Goal: Task Accomplishment & Management: Manage account settings

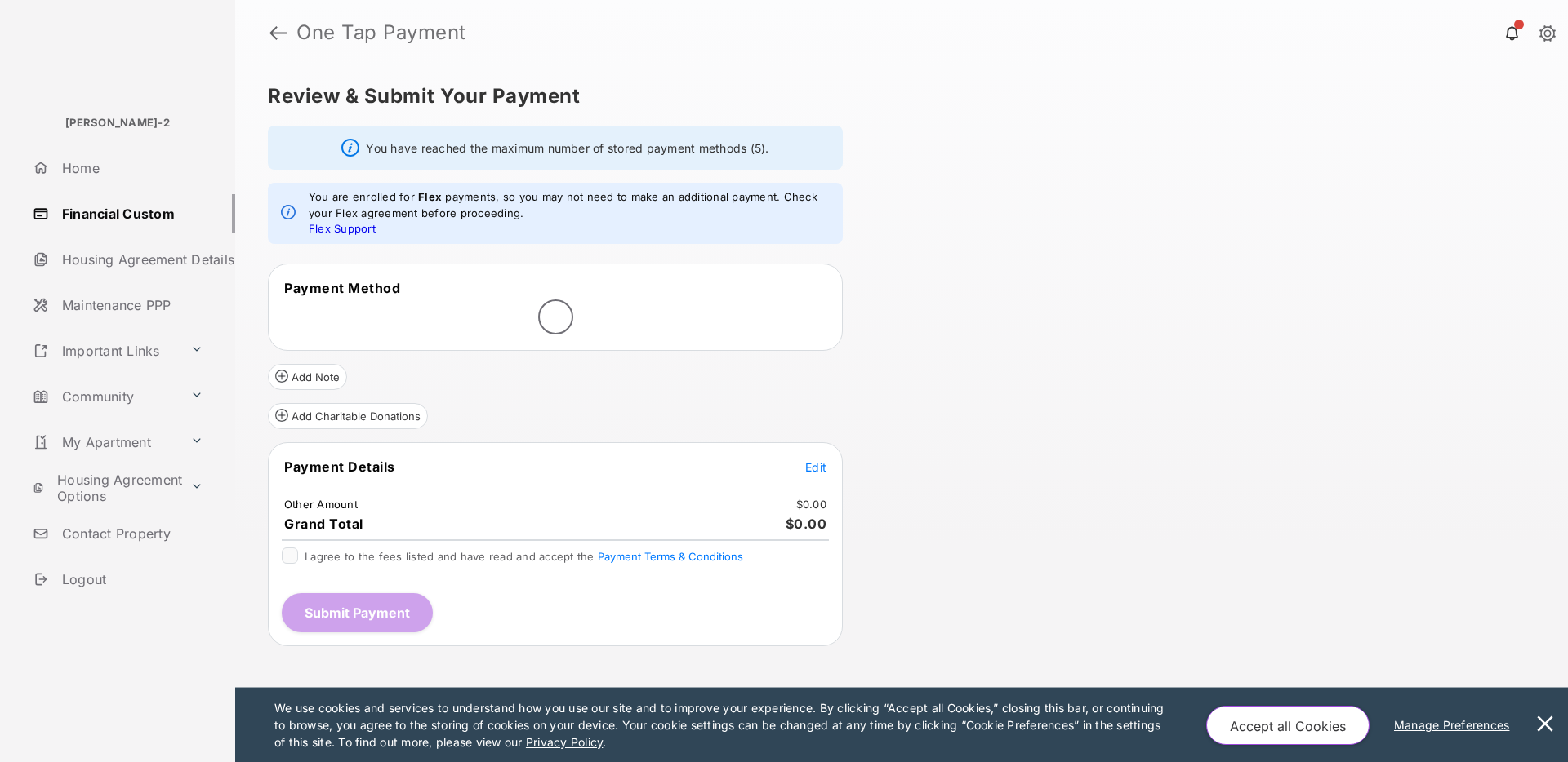
click at [1547, 719] on button at bounding box center [1545, 726] width 33 height 74
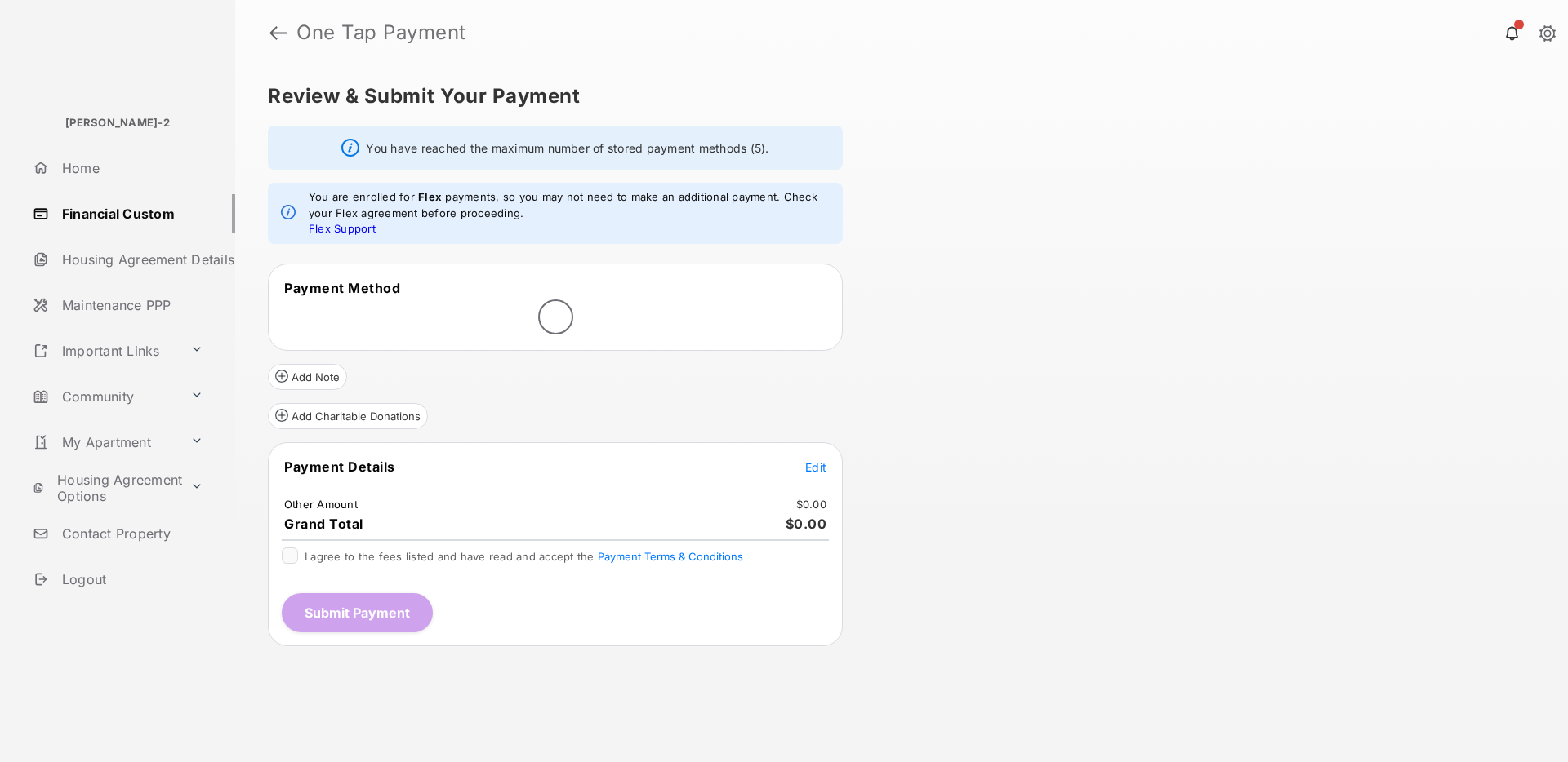
click at [975, 348] on div "Review & Submit Your Payment You have reached the maximum number of stored paym…" at bounding box center [901, 414] width 1333 height 698
click at [818, 313] on icon at bounding box center [818, 315] width 15 height 15
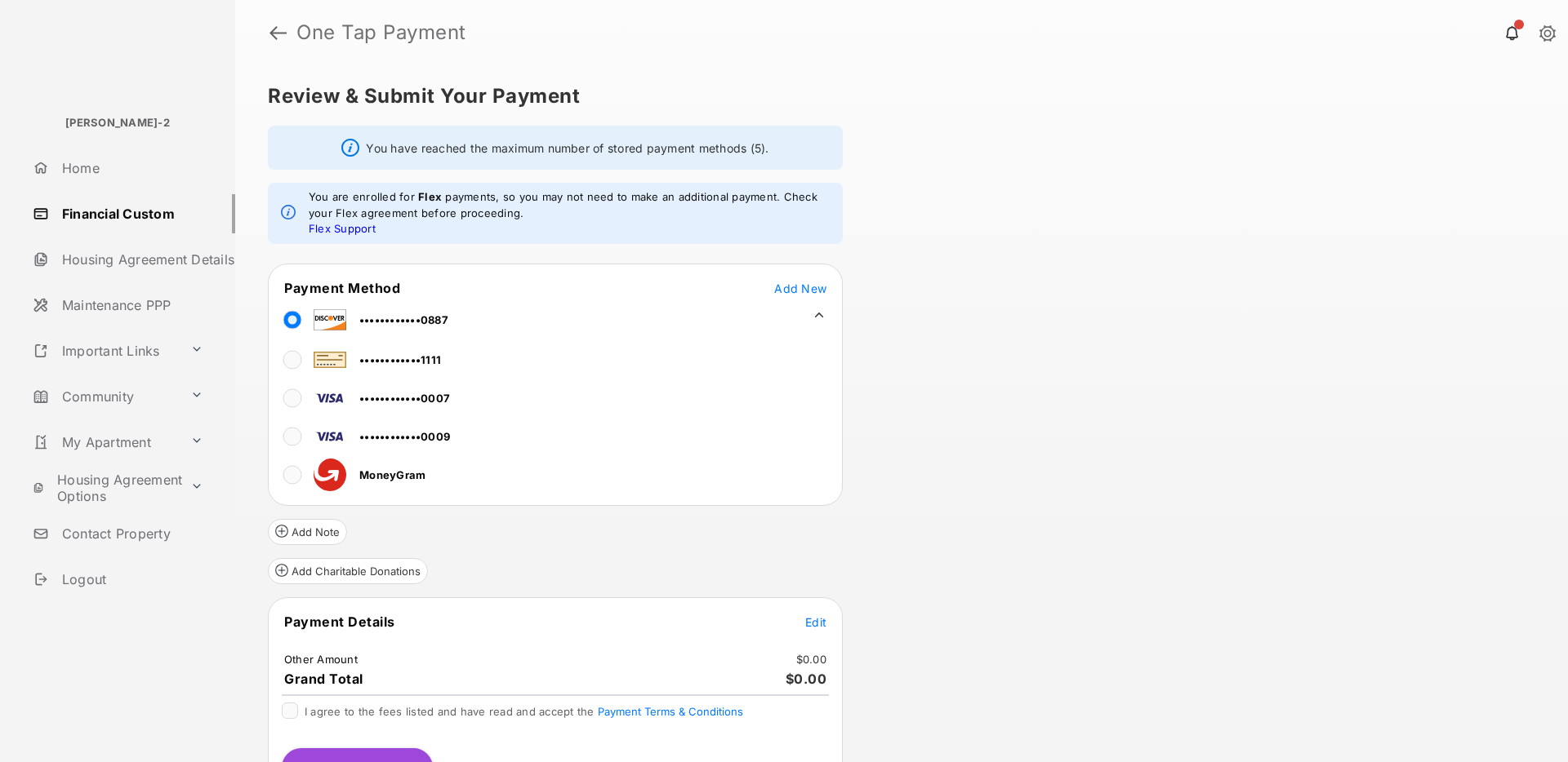
click at [818, 315] on icon at bounding box center [818, 315] width 15 height 15
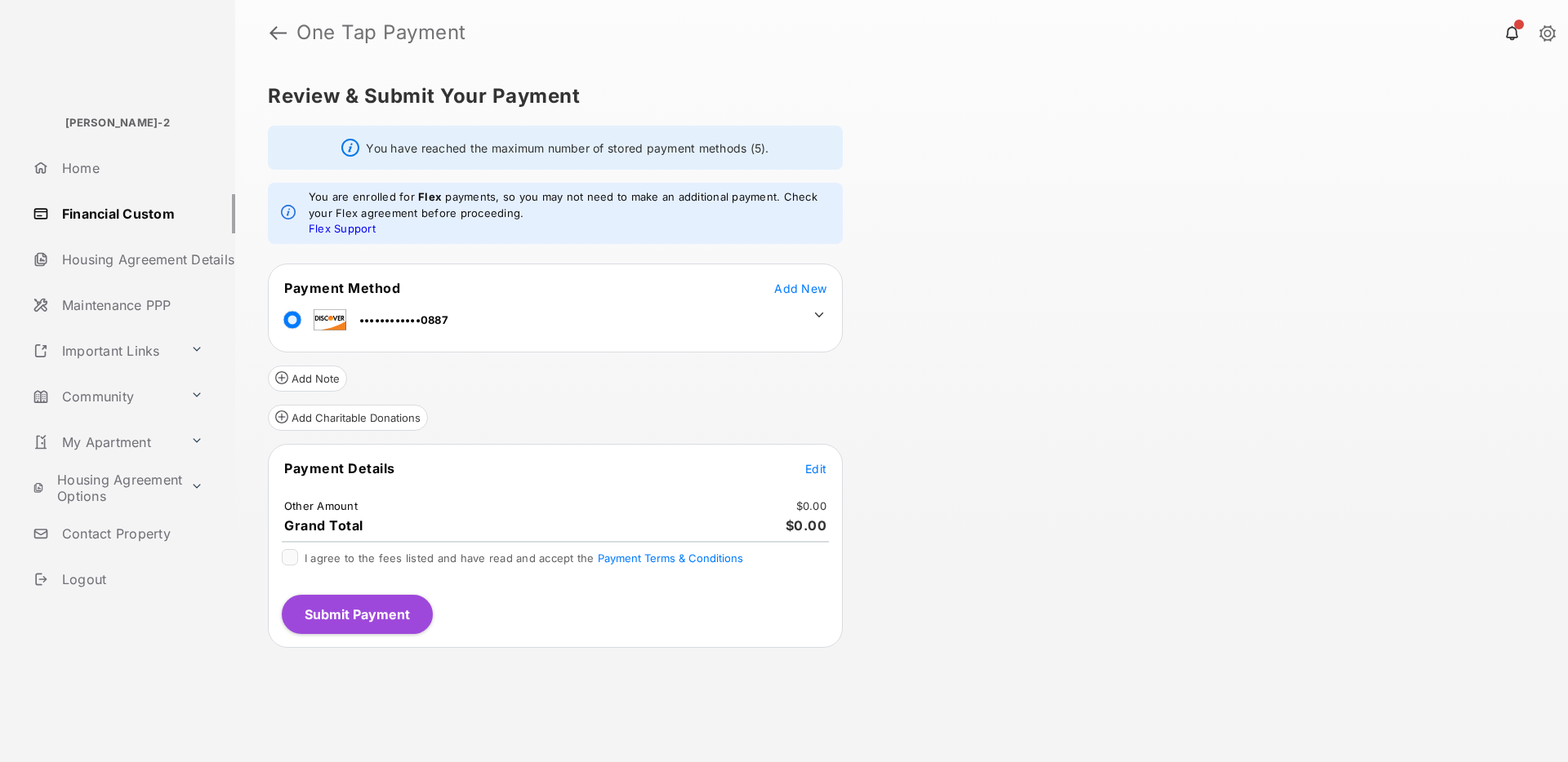
click at [806, 291] on span "Add New" at bounding box center [800, 288] width 53 height 14
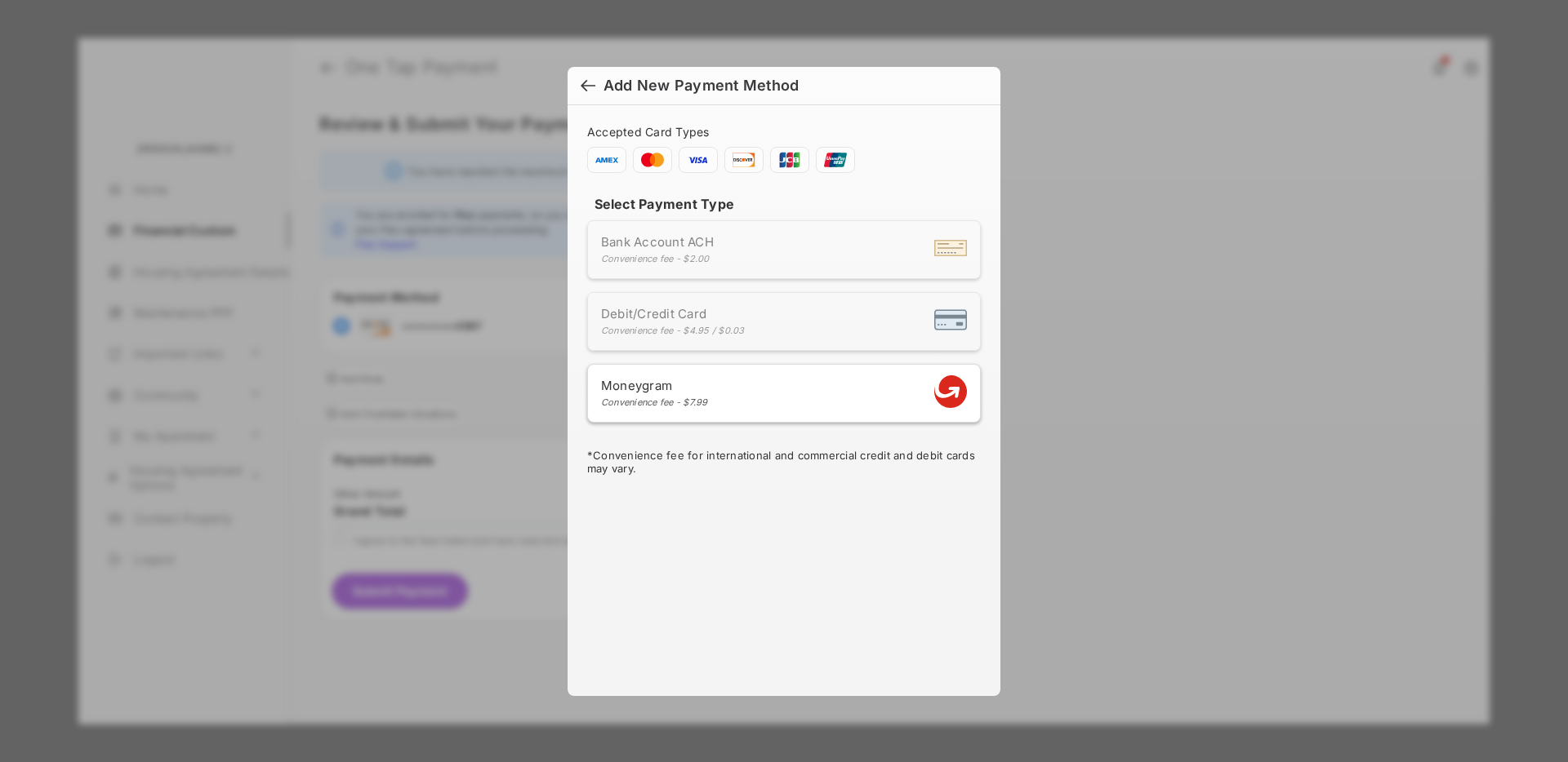
click at [725, 329] on div "Convenience fee - $4.95 / $0.03" at bounding box center [672, 330] width 143 height 12
click at [730, 259] on div "Bank Account ACH Convenience fee - $2.00" at bounding box center [783, 249] width 366 height 31
click at [909, 153] on span at bounding box center [784, 160] width 394 height 26
click at [588, 91] on div at bounding box center [588, 87] width 15 height 18
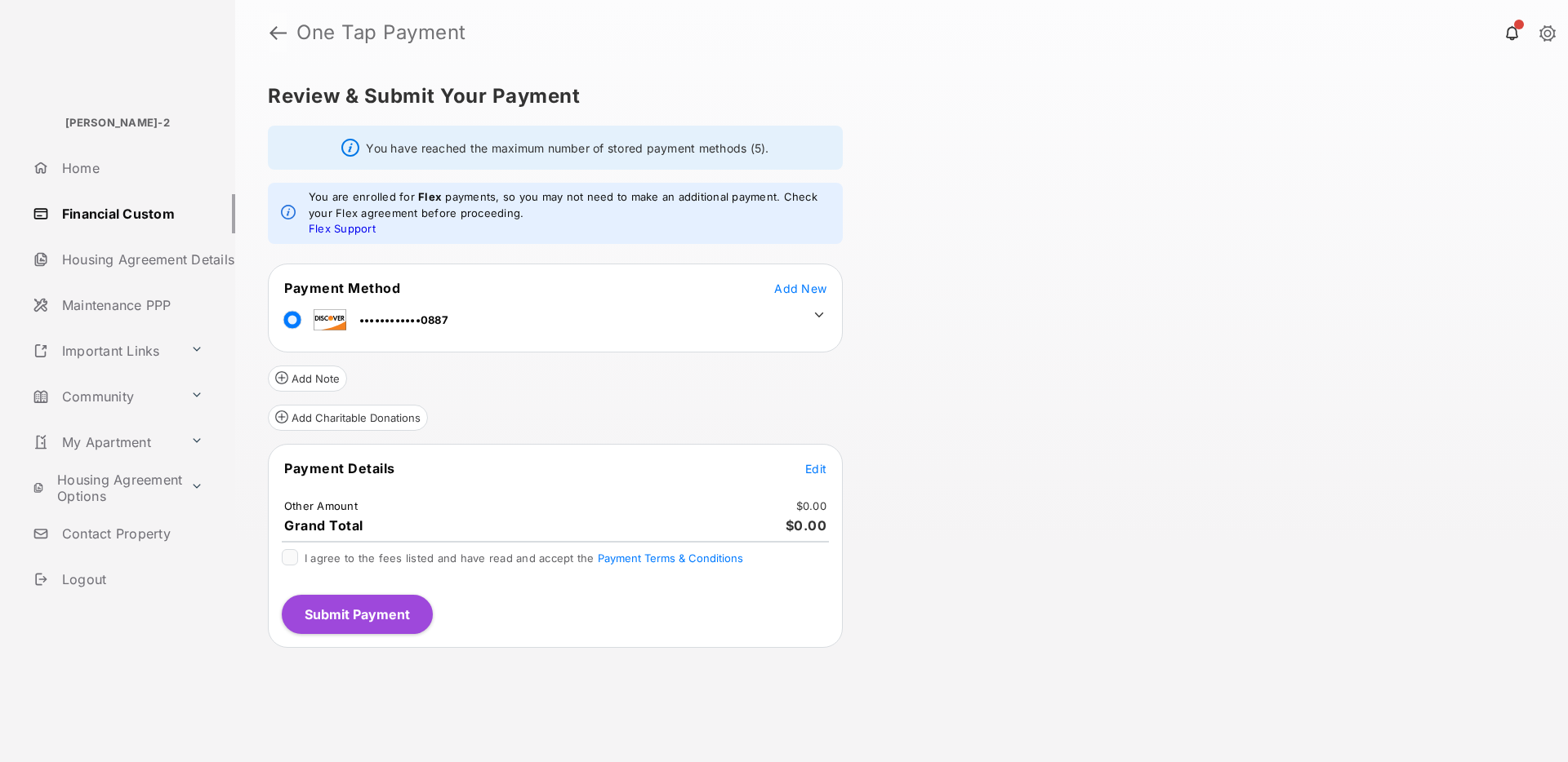
click at [276, 37] on link at bounding box center [278, 32] width 17 height 39
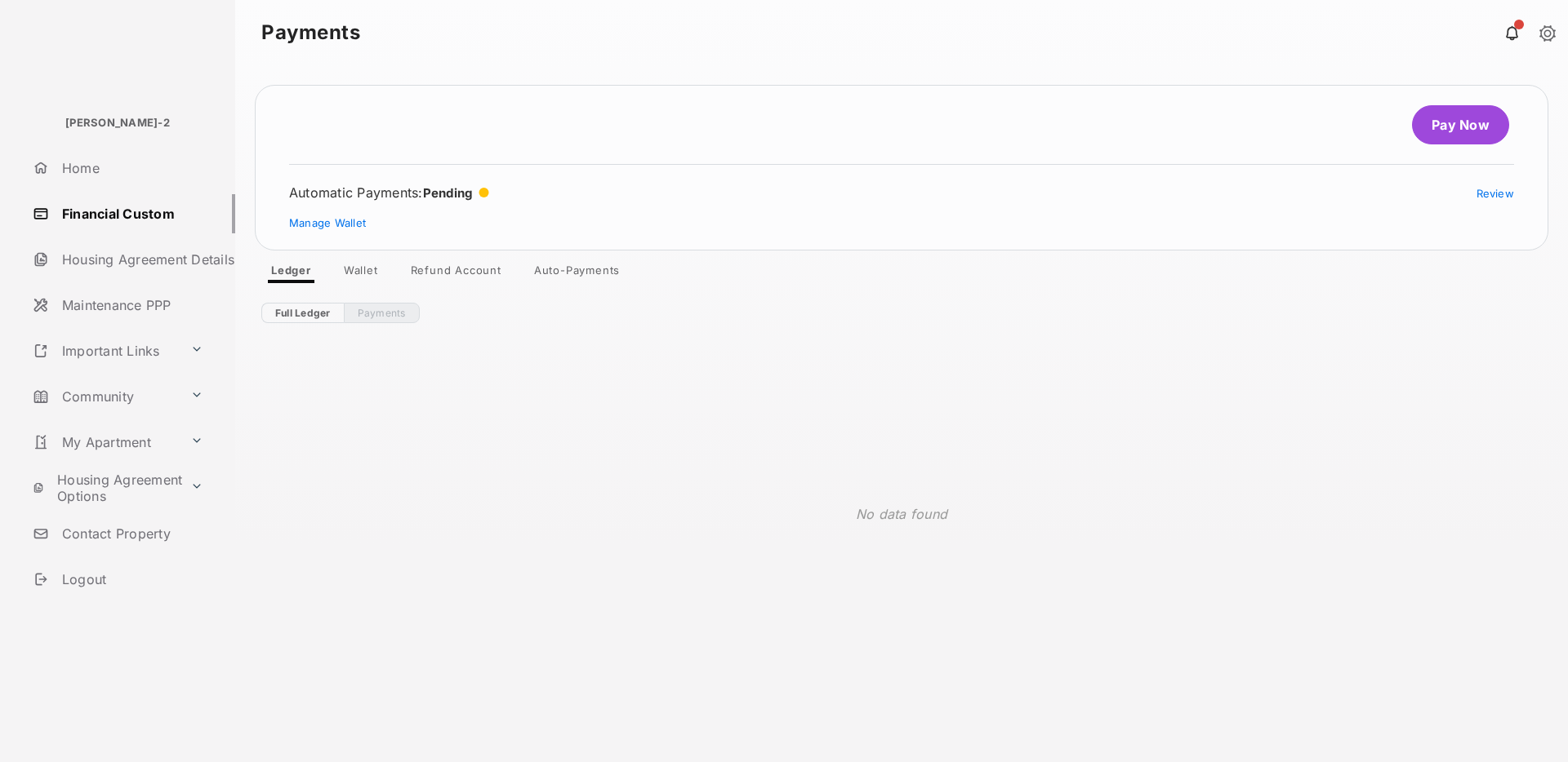
click at [368, 271] on link "Wallet" at bounding box center [360, 274] width 61 height 20
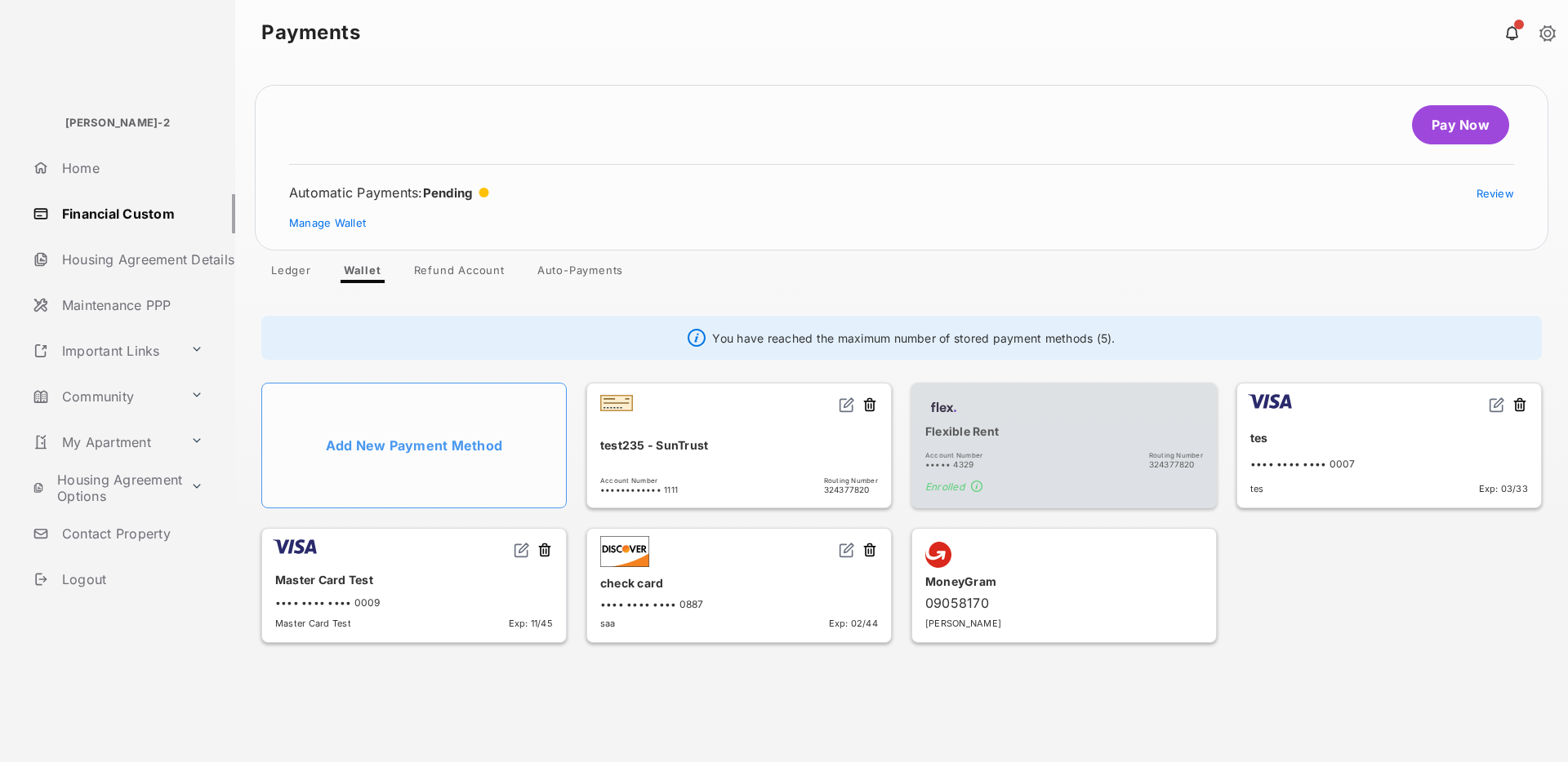
click at [1350, 434] on div "tes" at bounding box center [1389, 438] width 278 height 27
click at [647, 439] on div "test235 - SunTrust" at bounding box center [739, 445] width 278 height 27
click at [874, 406] on button at bounding box center [869, 405] width 16 height 19
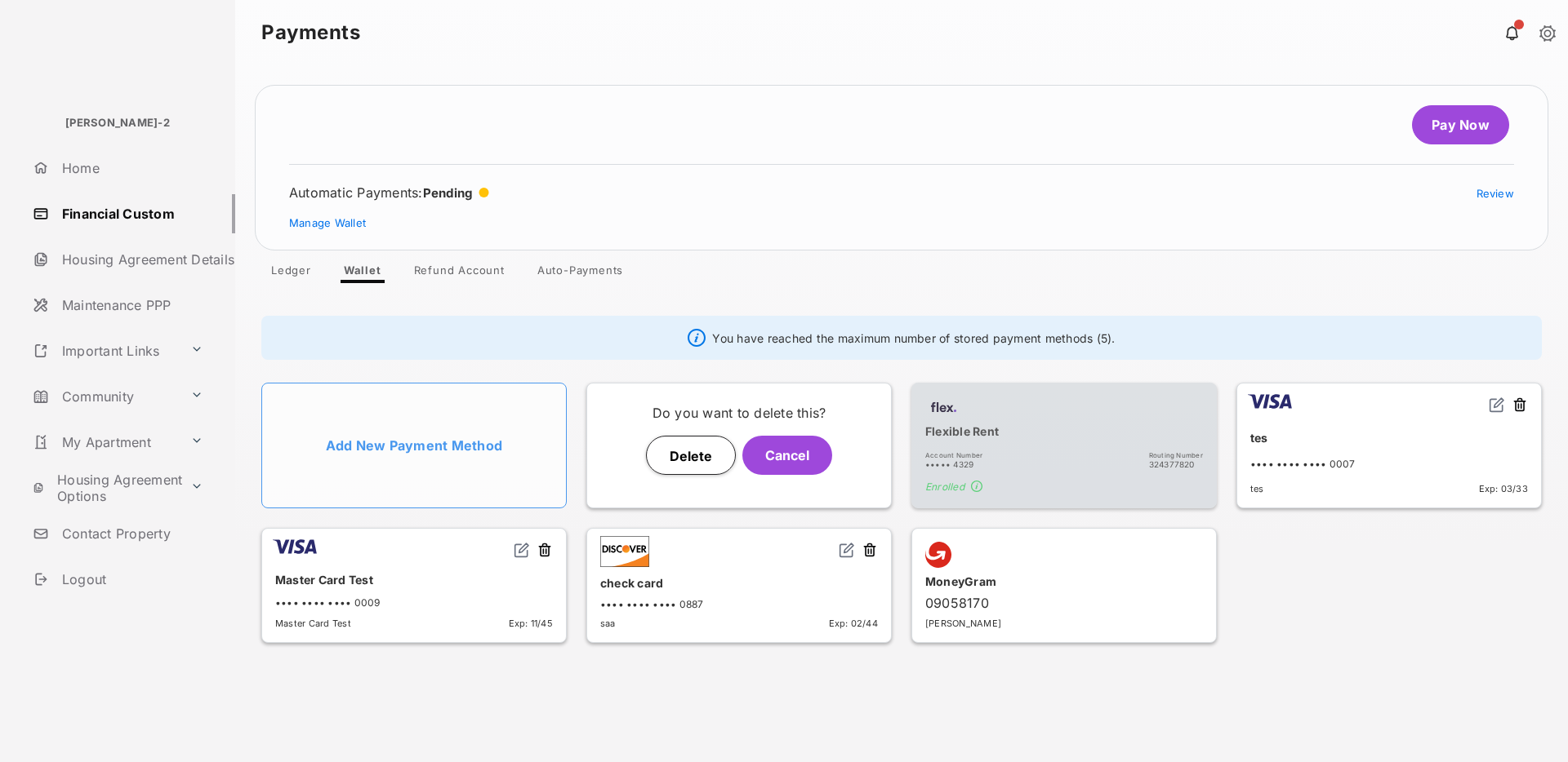
click at [681, 452] on button "Delete" at bounding box center [691, 455] width 90 height 39
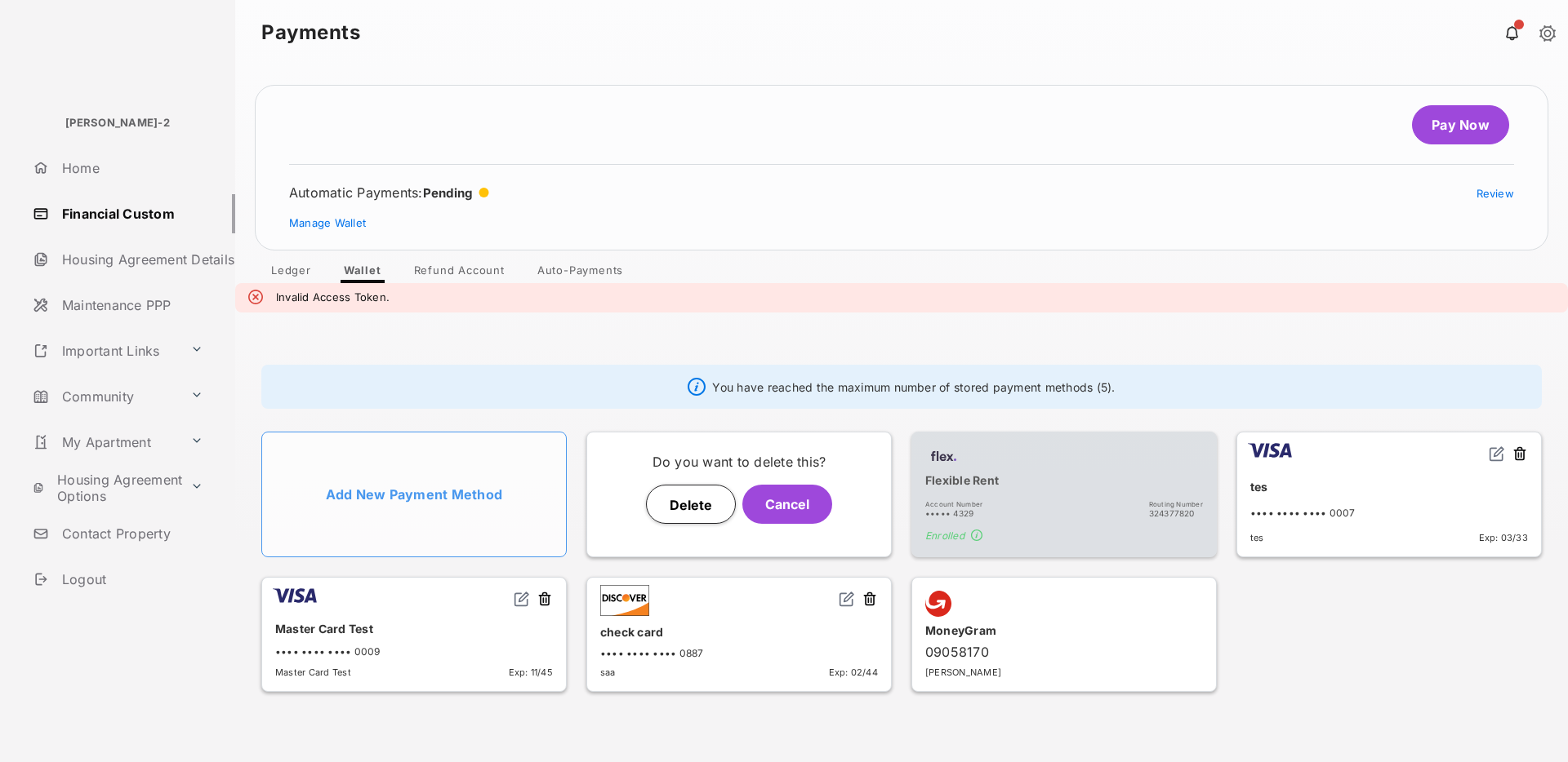
click at [846, 67] on div "Pay Now Automatic Payments : Pending Review Manage Wallet Ledger Wallet Refund …" at bounding box center [901, 414] width 1333 height 698
click at [869, 597] on button at bounding box center [869, 601] width 16 height 19
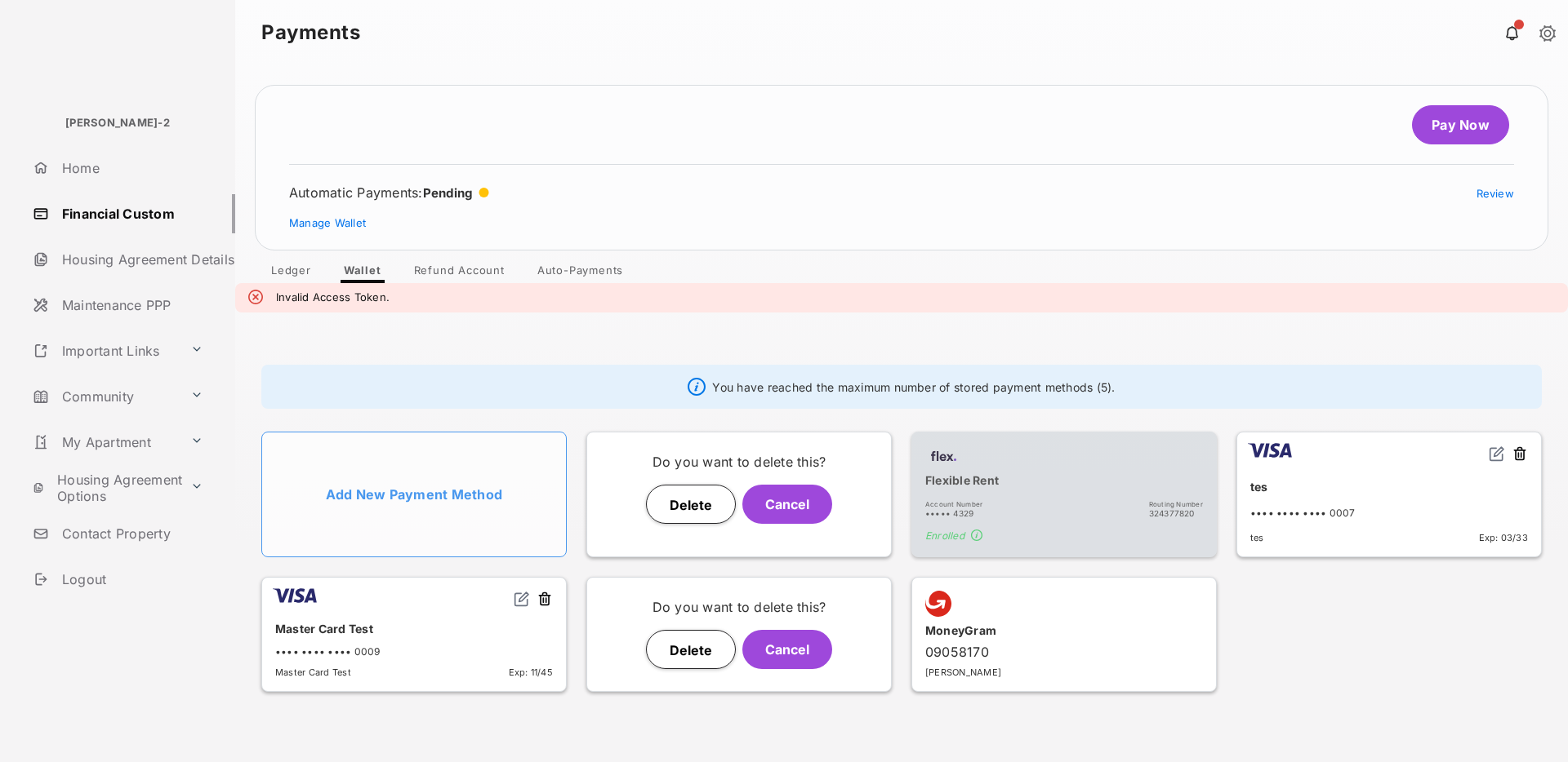
click at [698, 654] on button "Delete" at bounding box center [691, 650] width 90 height 39
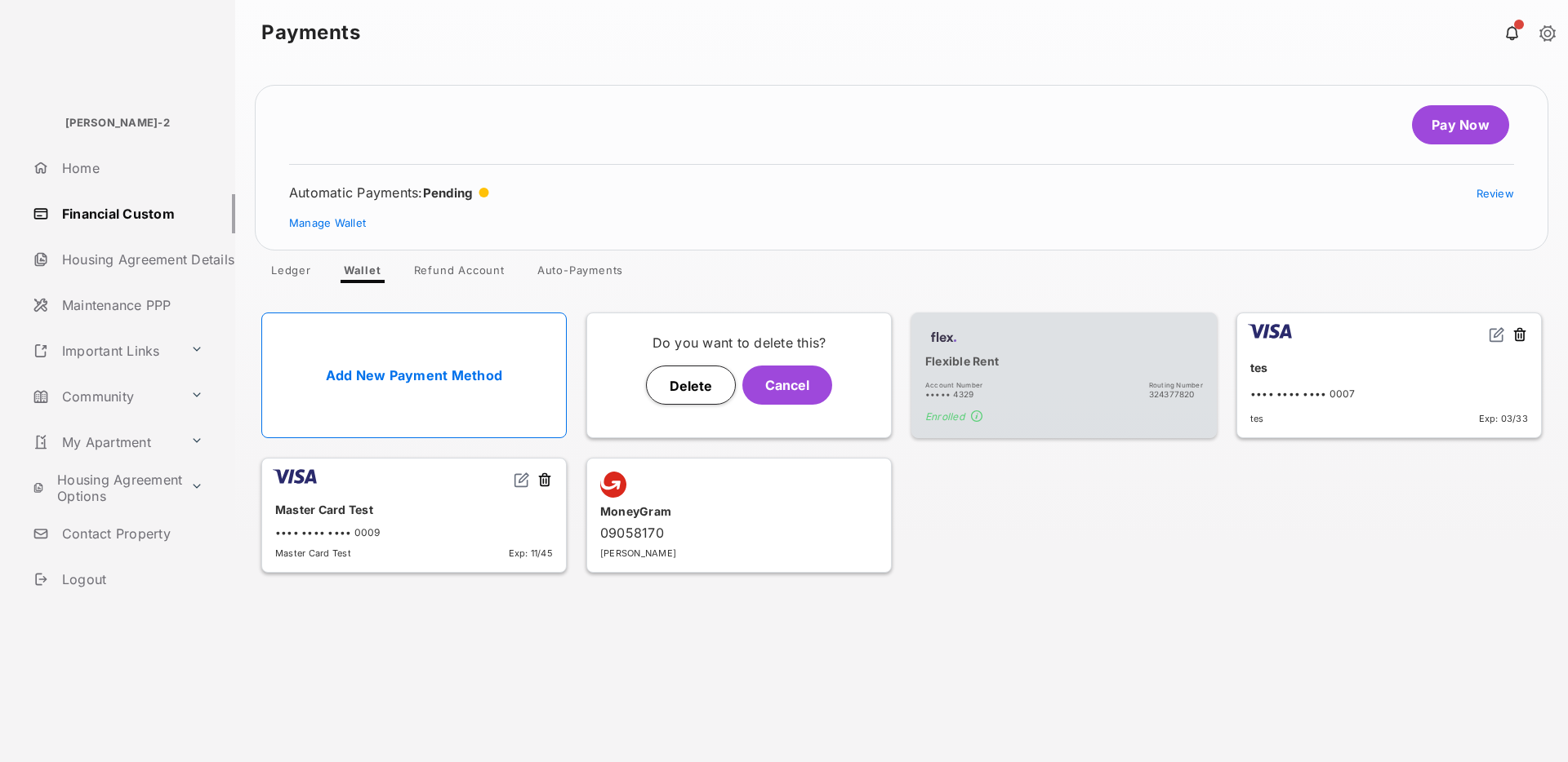
click at [1455, 123] on link "Pay Now" at bounding box center [1460, 124] width 97 height 39
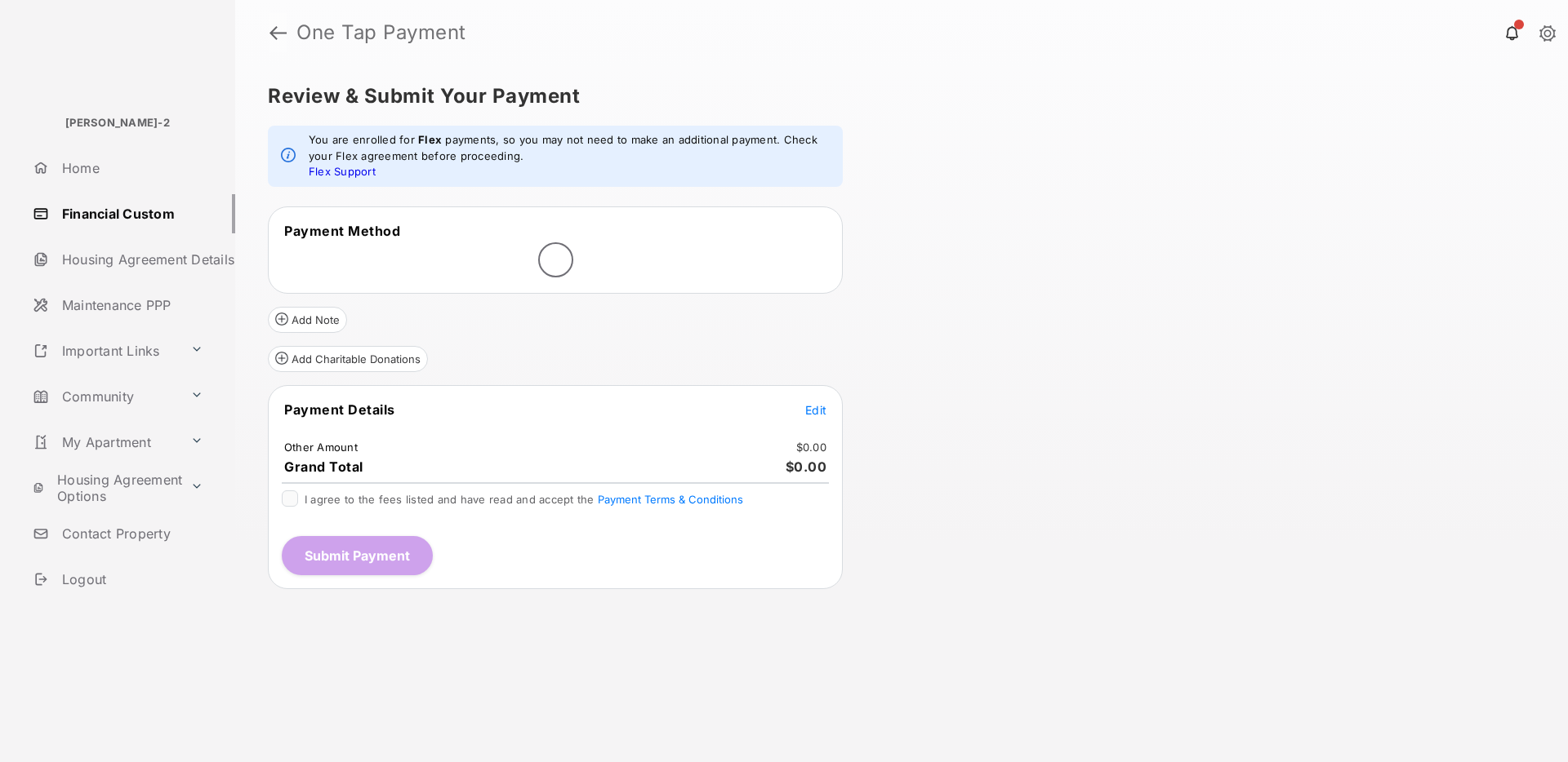
click at [276, 31] on link at bounding box center [278, 32] width 17 height 39
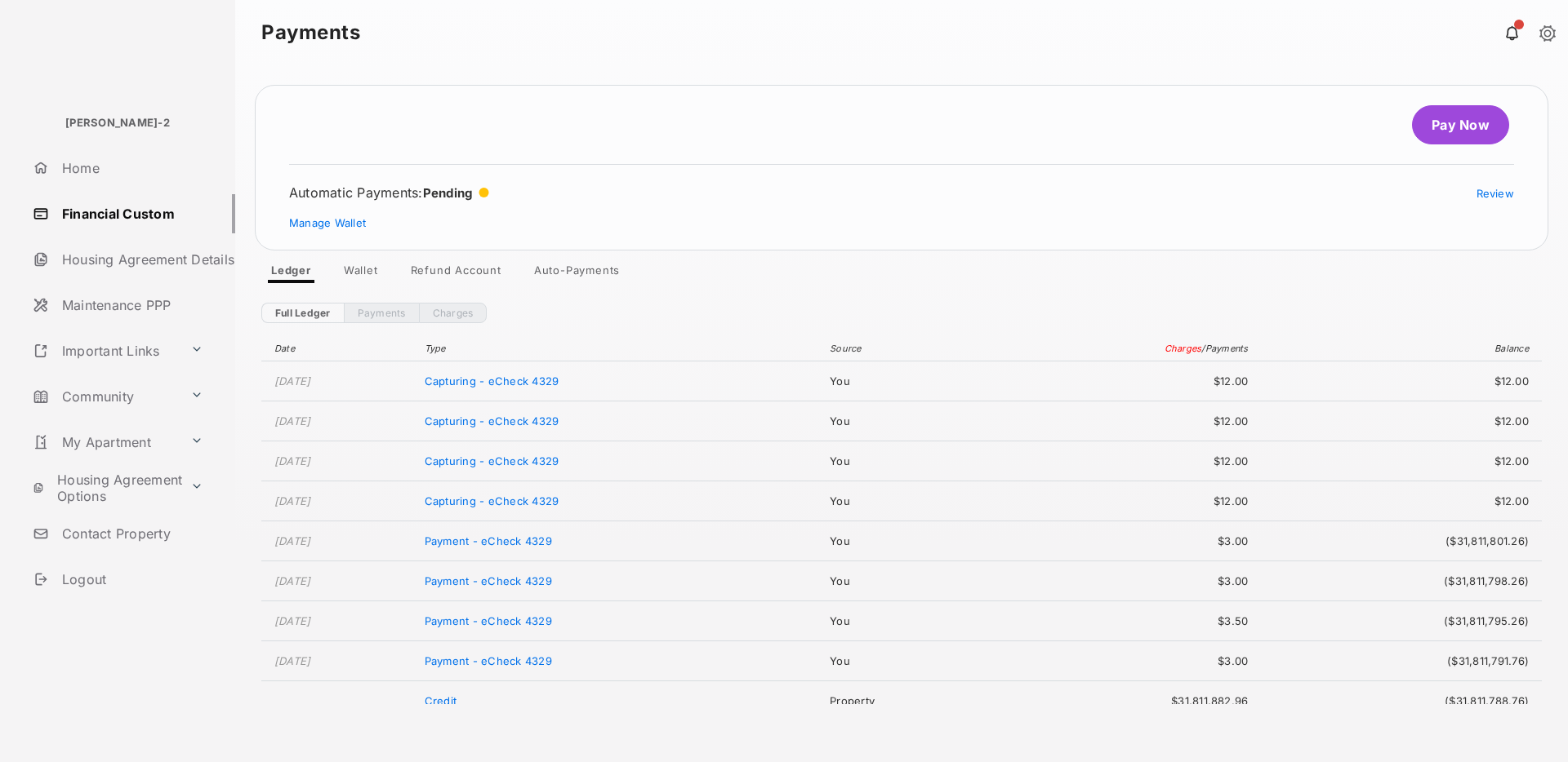
click at [355, 260] on span "Pay Now Automatic Payments : Pending Review Manage Wallet Ledger Wallet Refund …" at bounding box center [901, 184] width 1293 height 199
click at [366, 264] on link "Wallet" at bounding box center [360, 274] width 61 height 20
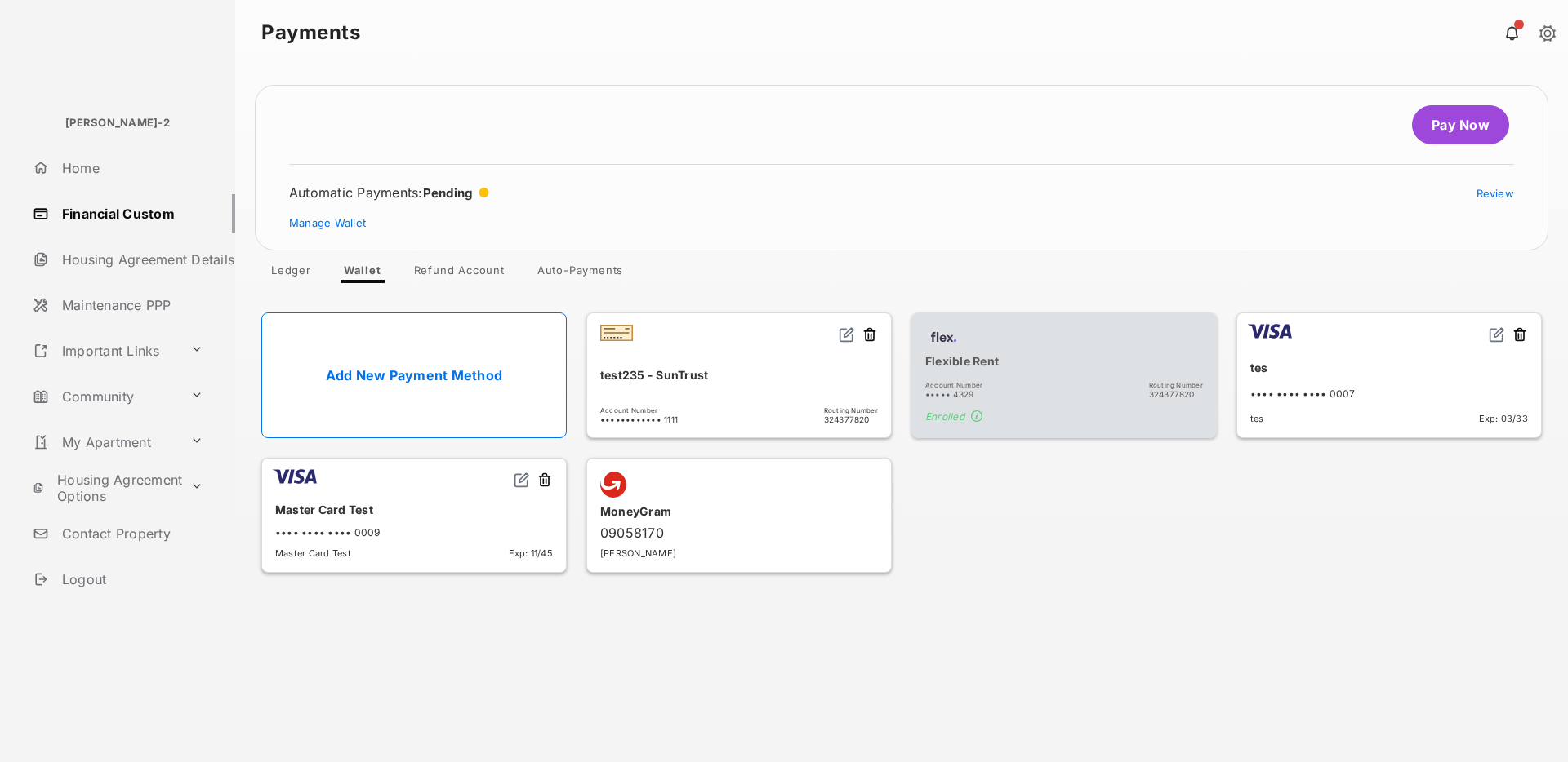
click at [409, 371] on link "Add New Payment Method" at bounding box center [414, 376] width 306 height 126
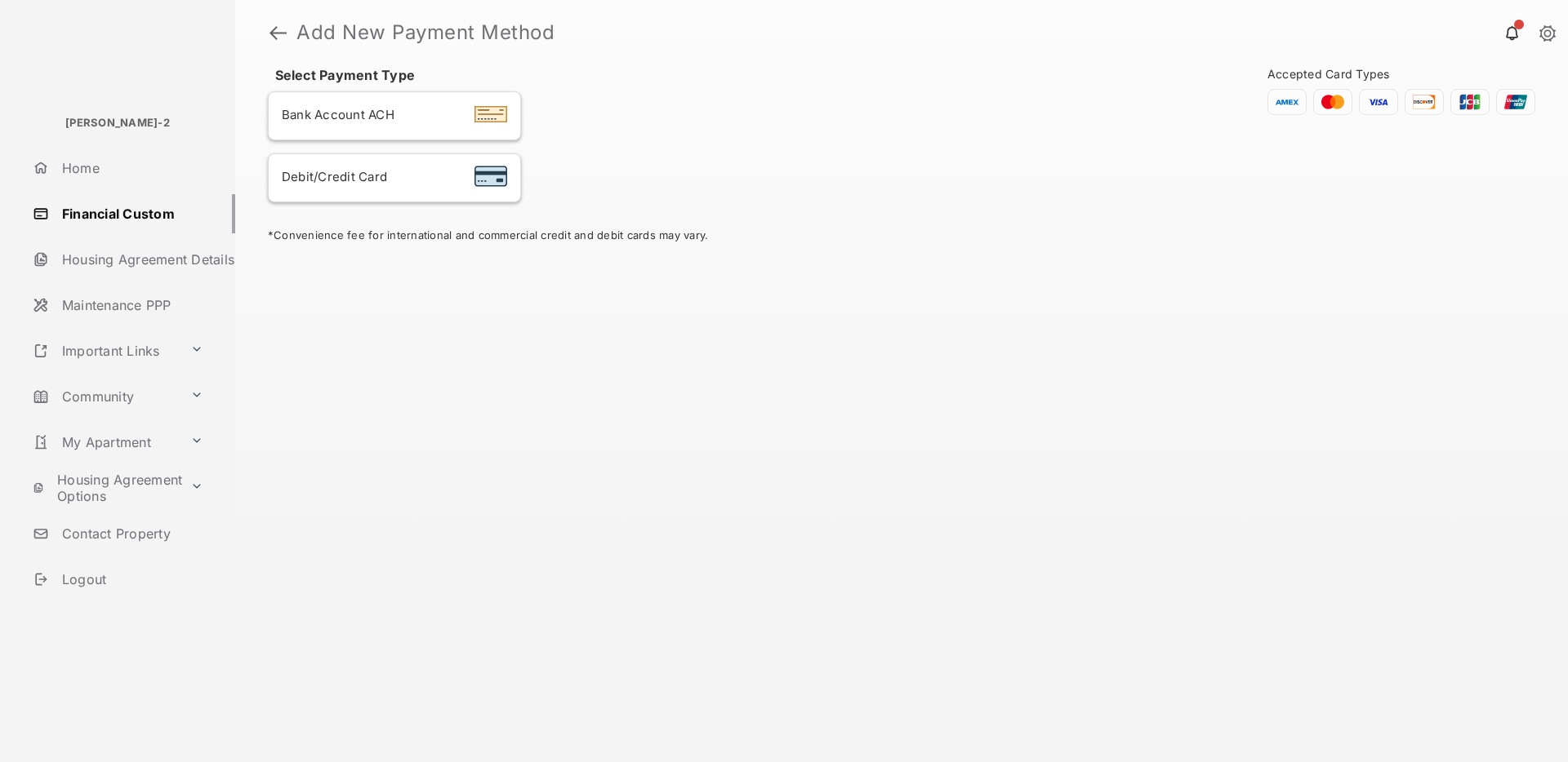
click at [342, 174] on span "Debit/Credit Card" at bounding box center [334, 176] width 105 height 15
select select "**"
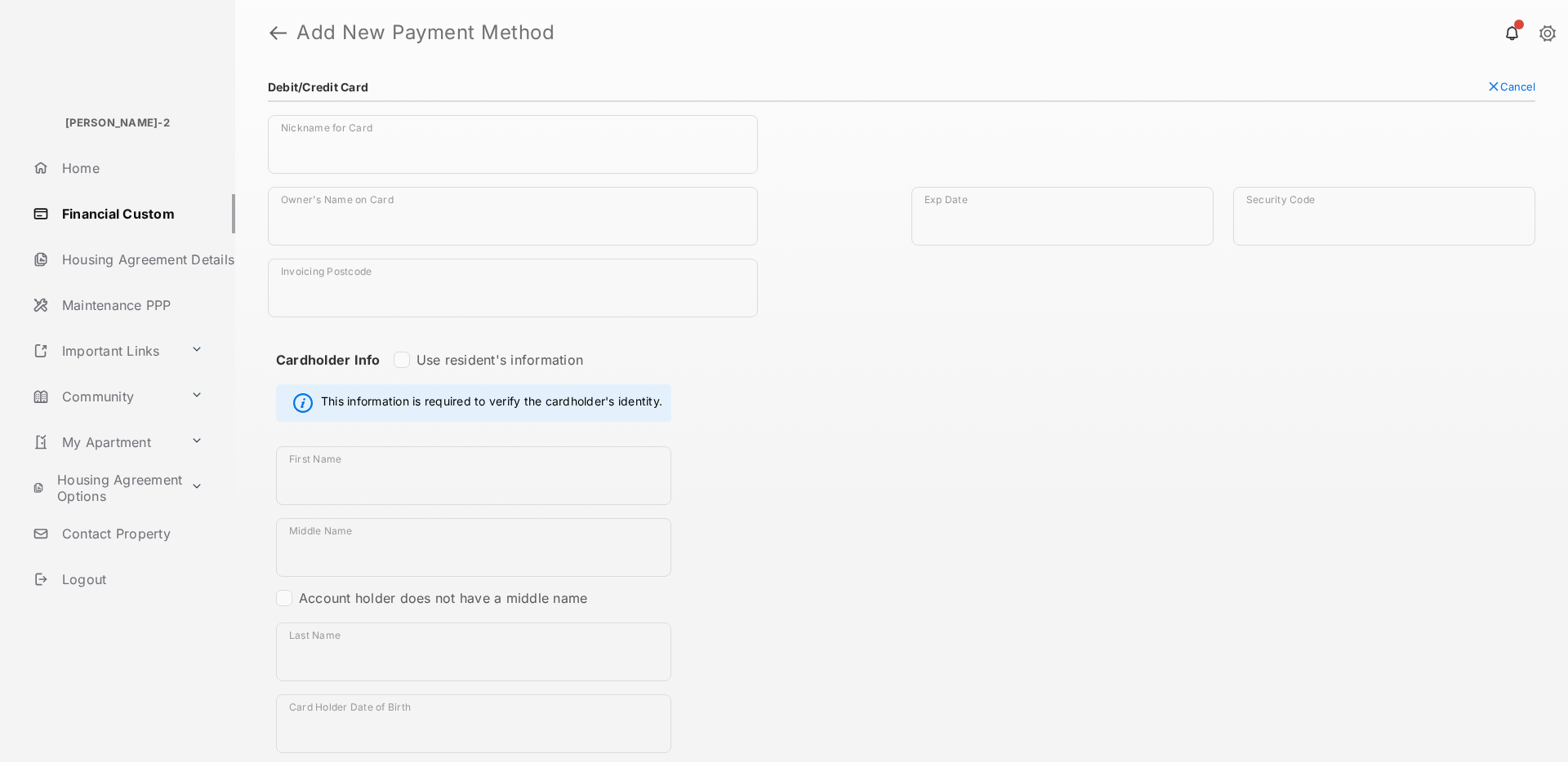
click at [930, 501] on div "**********" at bounding box center [901, 675] width 1268 height 1120
